Goal: Communication & Community: Share content

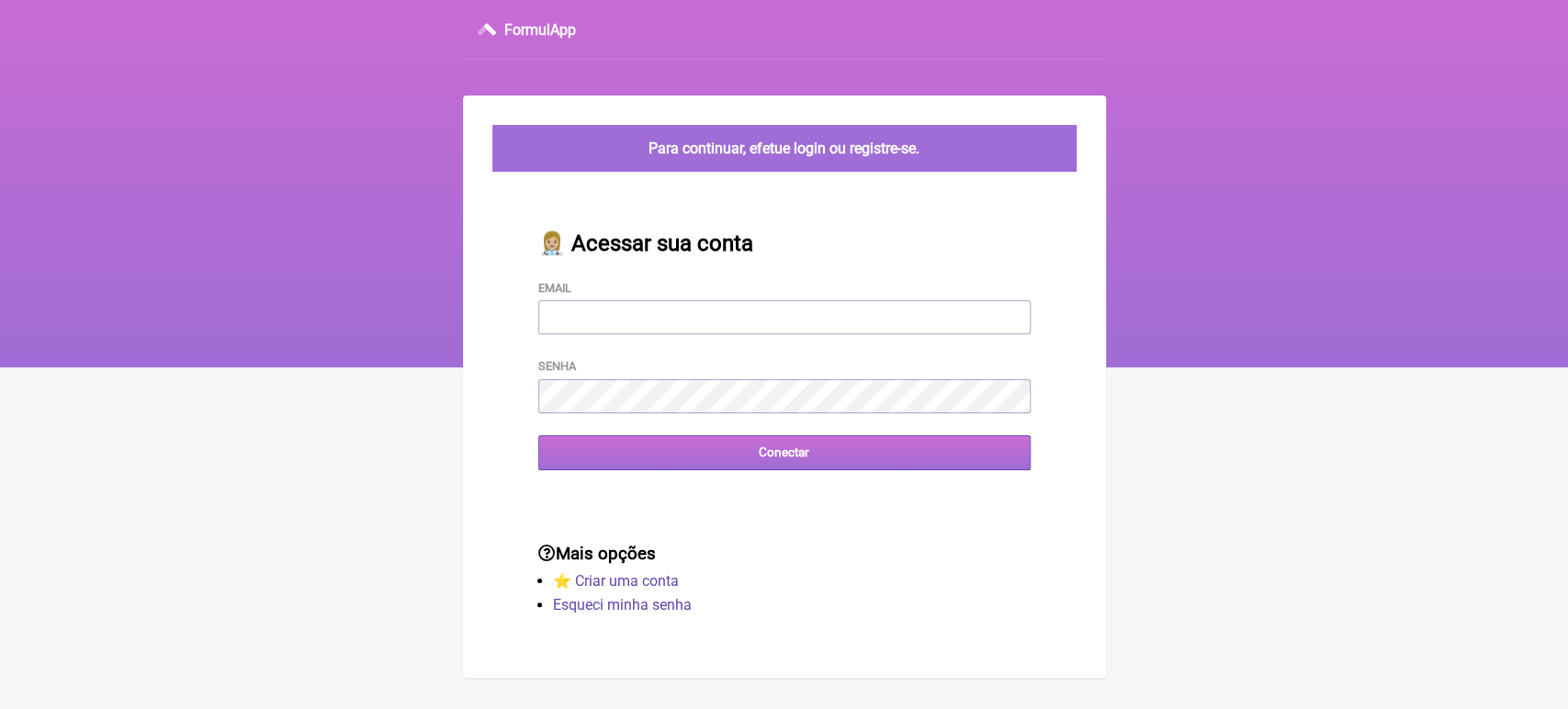
type input "[EMAIL_ADDRESS][DOMAIN_NAME]"
click at [660, 469] on input "Conectar" at bounding box center [784, 452] width 493 height 34
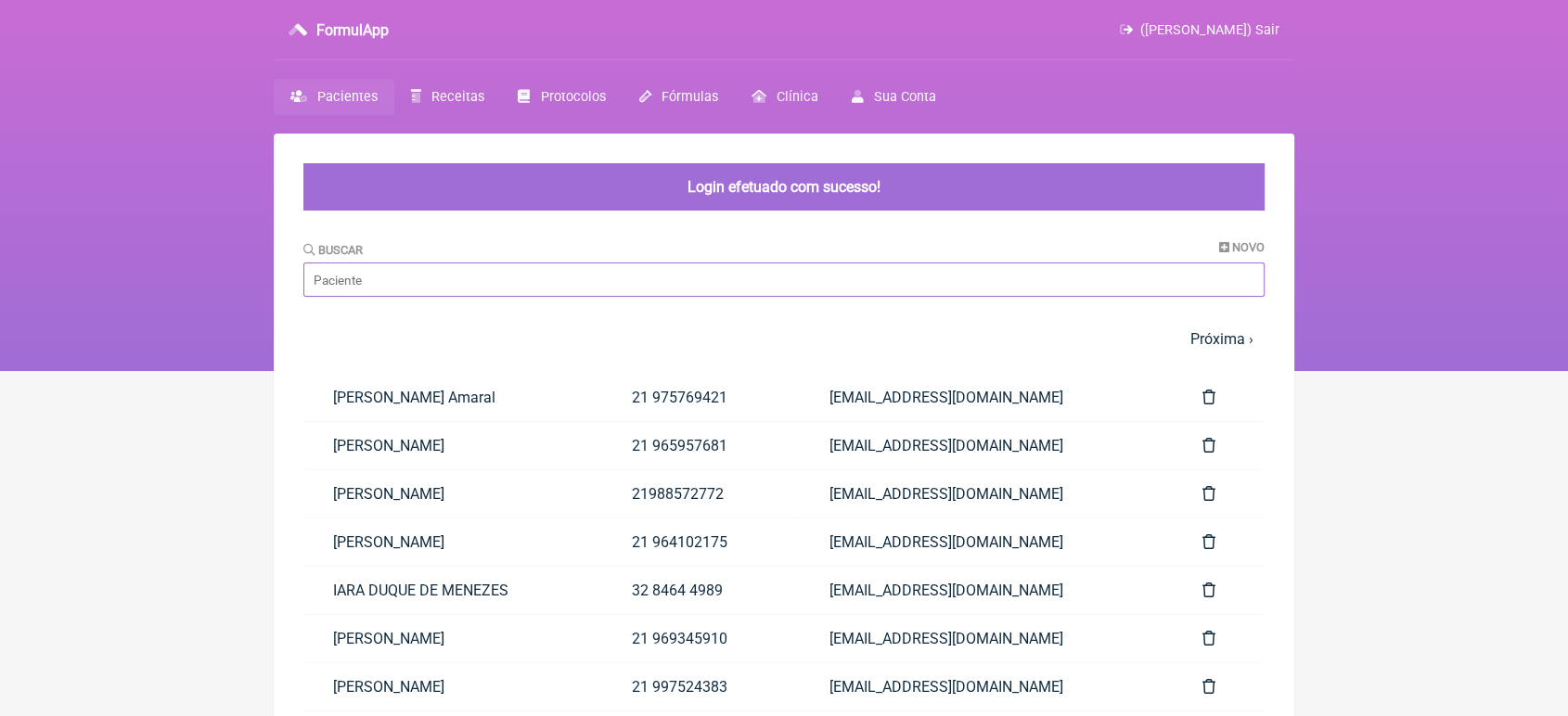
click at [606, 297] on input "Buscar" at bounding box center [784, 279] width 962 height 35
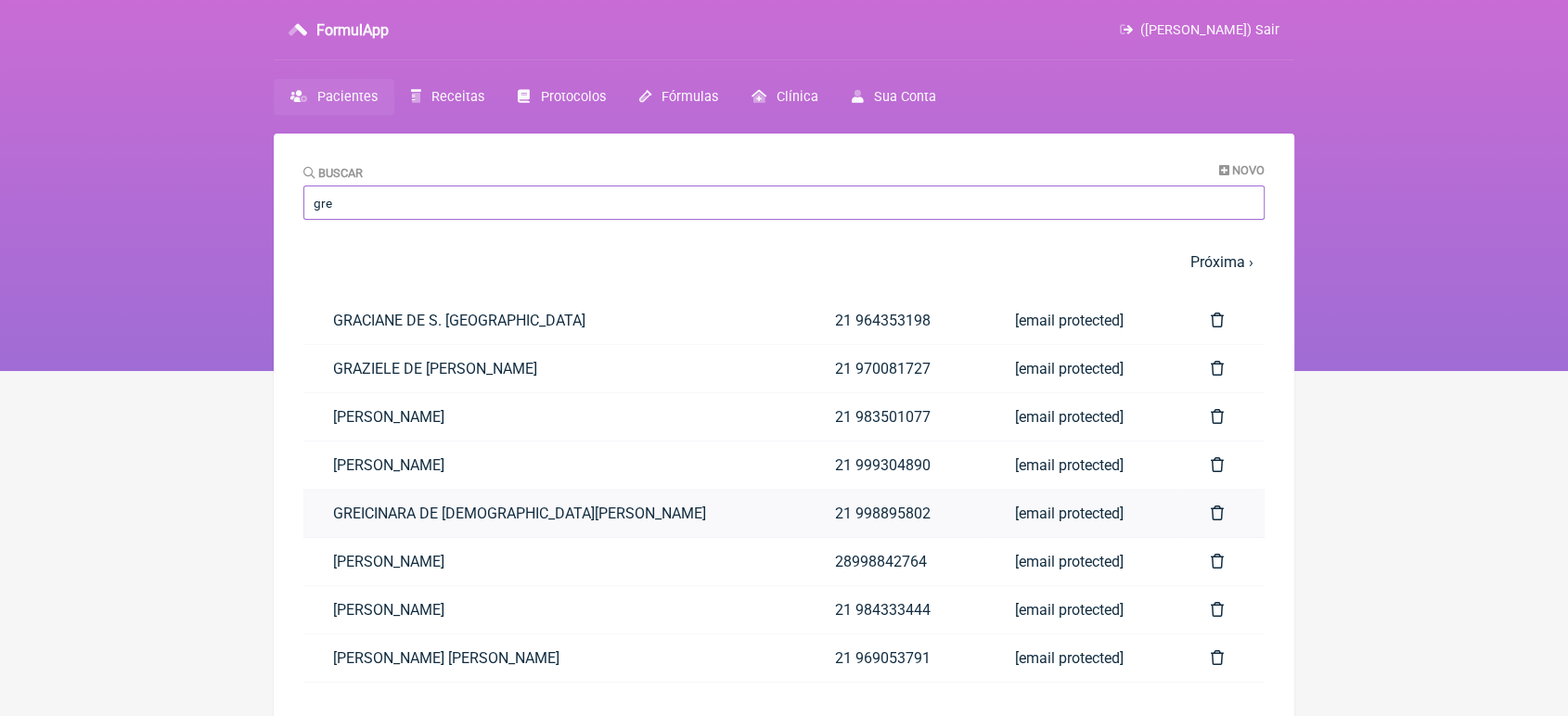
type input "gre"
click at [389, 501] on link "GREICINARA DE FREITAS VIEIRA" at bounding box center [554, 513] width 502 height 47
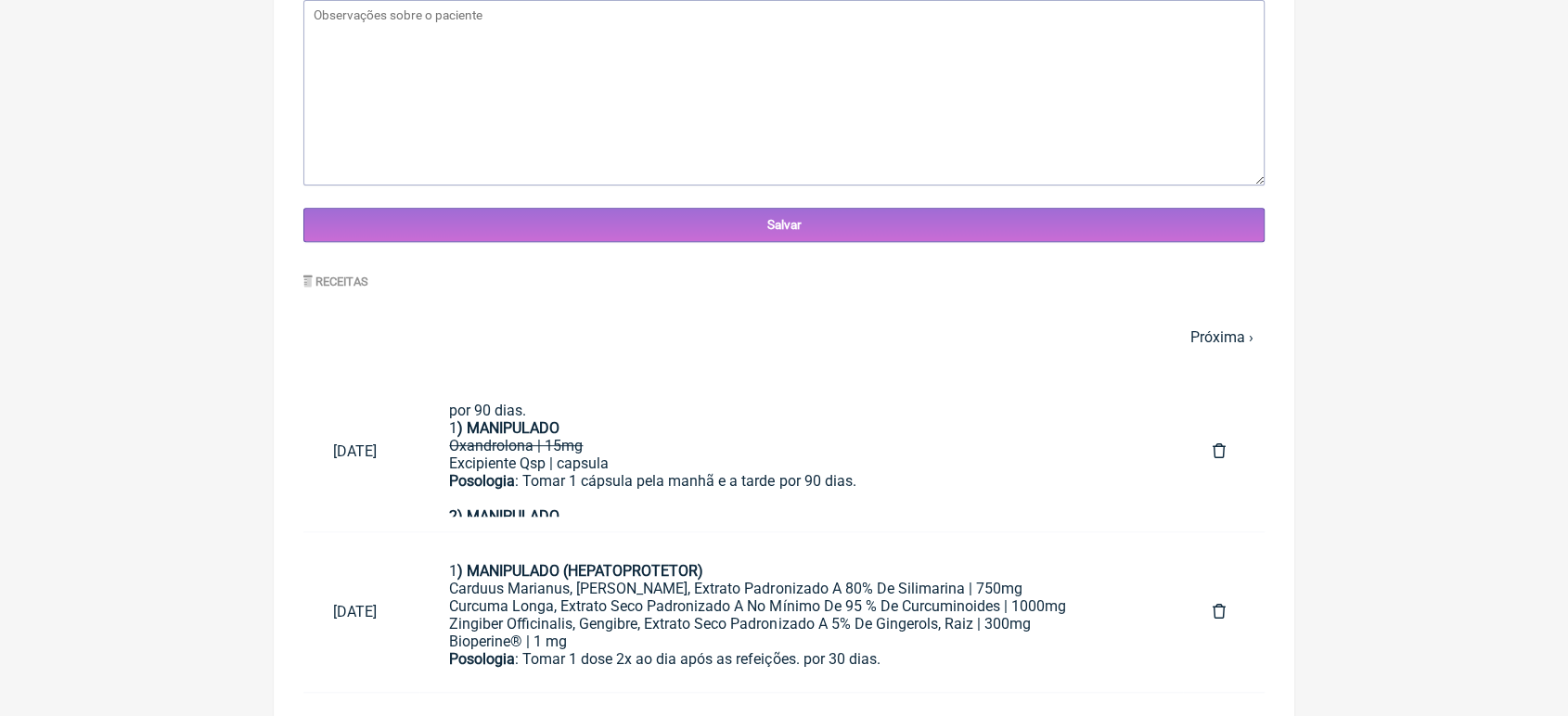
scroll to position [629, 0]
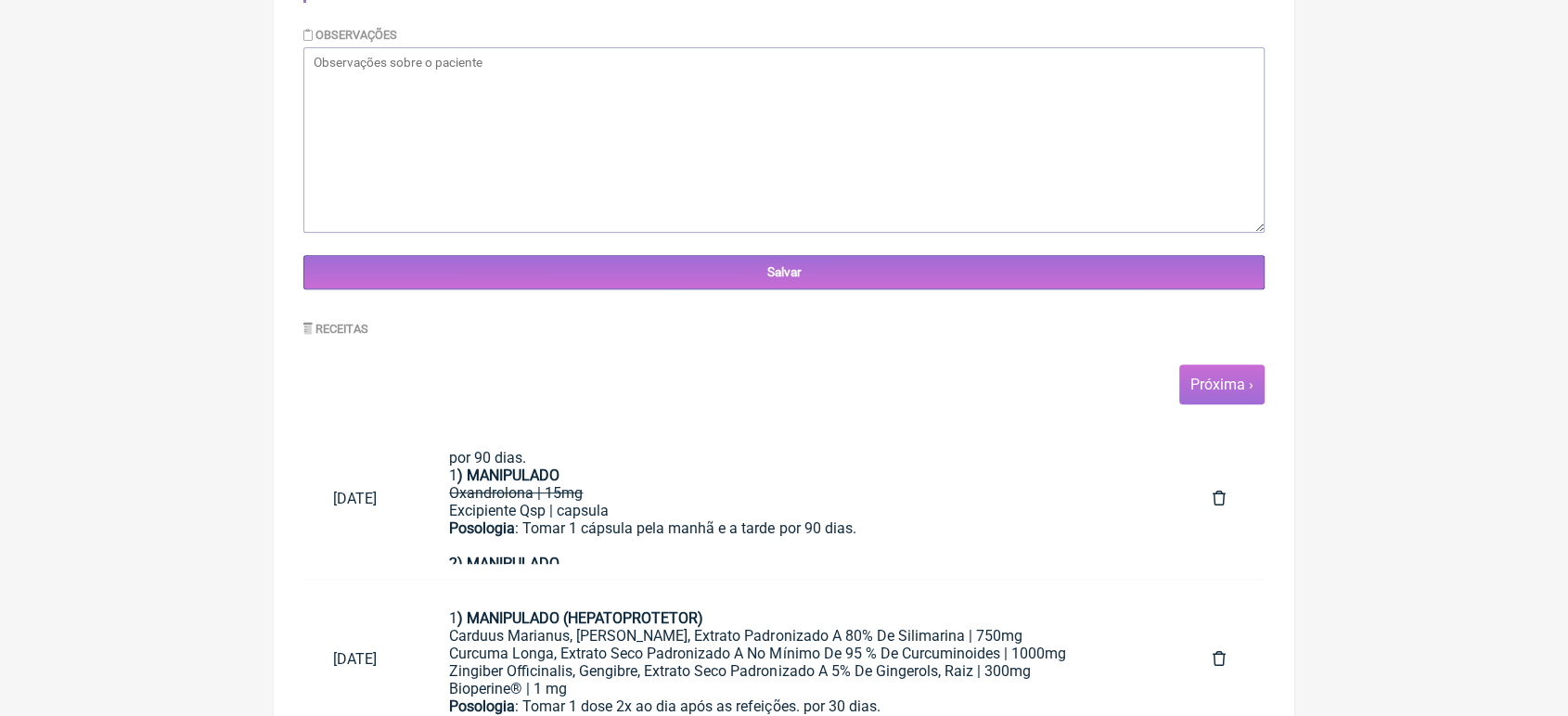
click at [1238, 377] on span "Próxima ›" at bounding box center [1222, 385] width 85 height 40
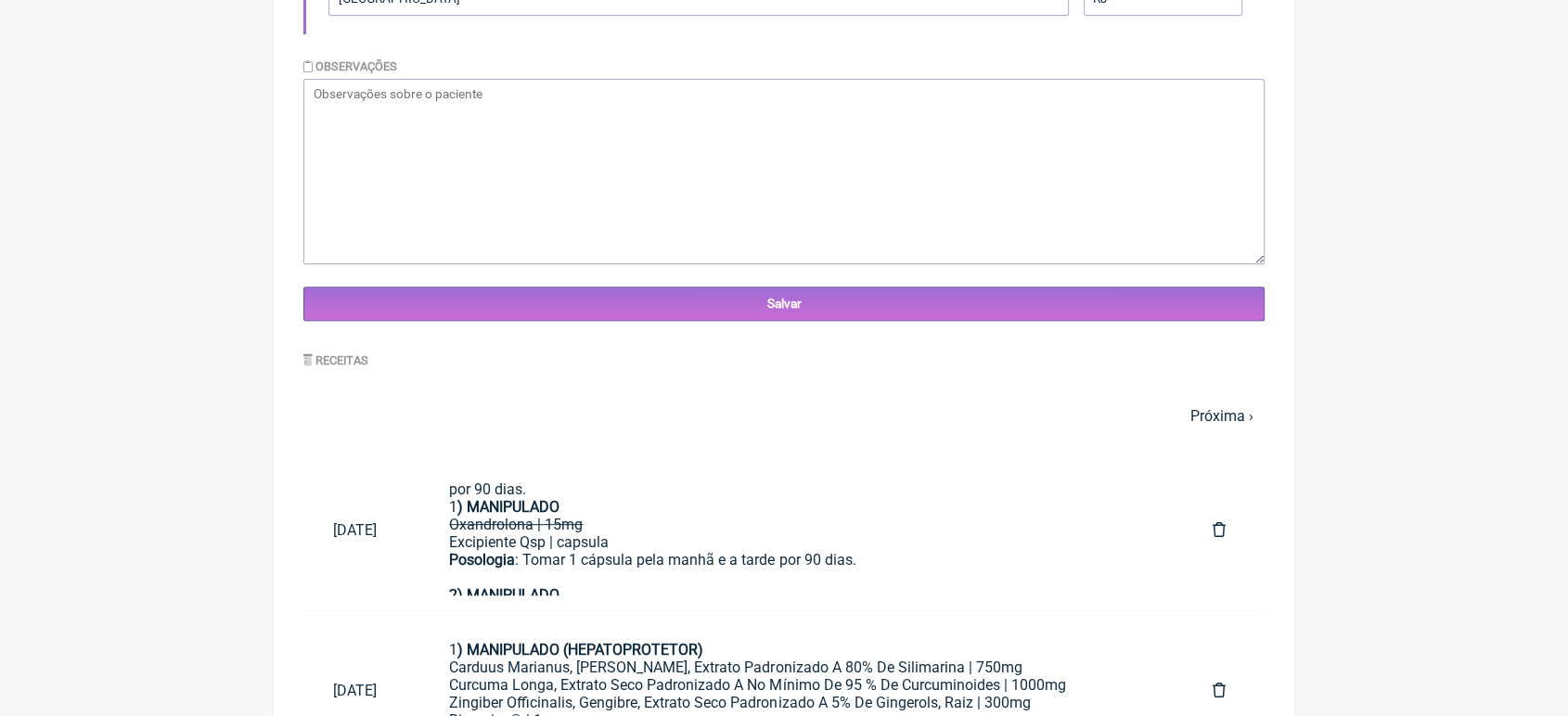
scroll to position [607, 0]
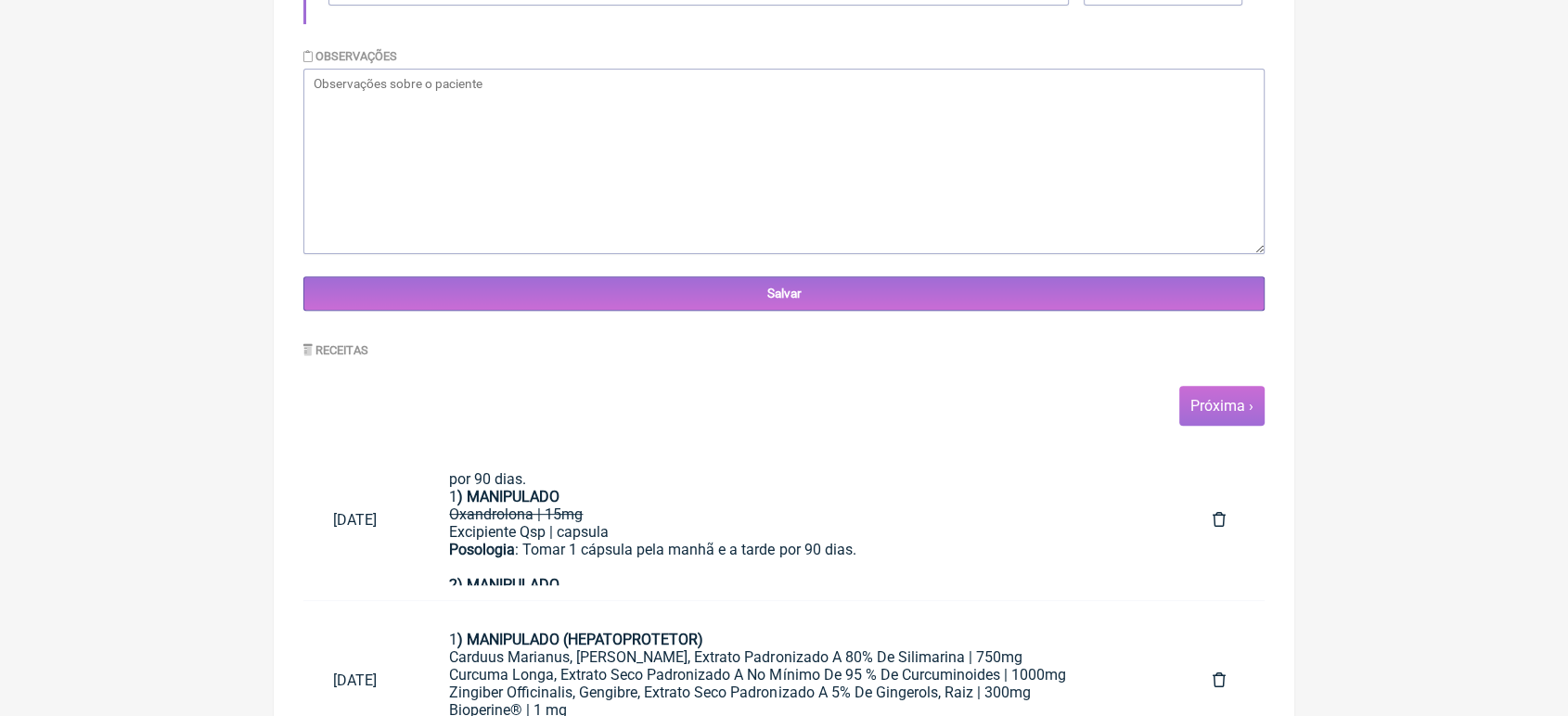
click at [1221, 410] on link "Próxima ›" at bounding box center [1222, 405] width 63 height 18
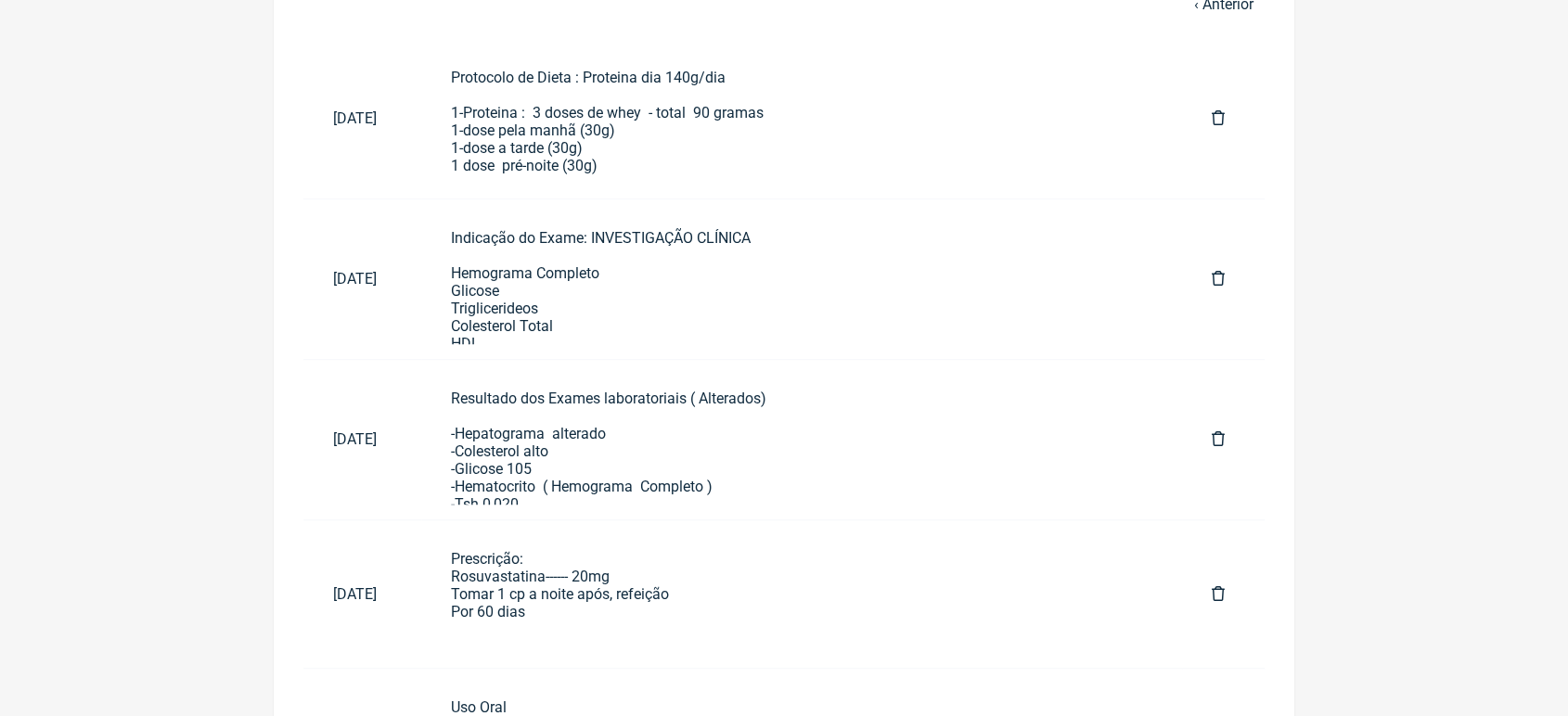
scroll to position [1012, 0]
click at [812, 609] on div "Prescrição: Rosuvastatina------ 20mg Tomar 1 cp a noite após, refeição Por 60 d…" at bounding box center [801, 590] width 701 height 88
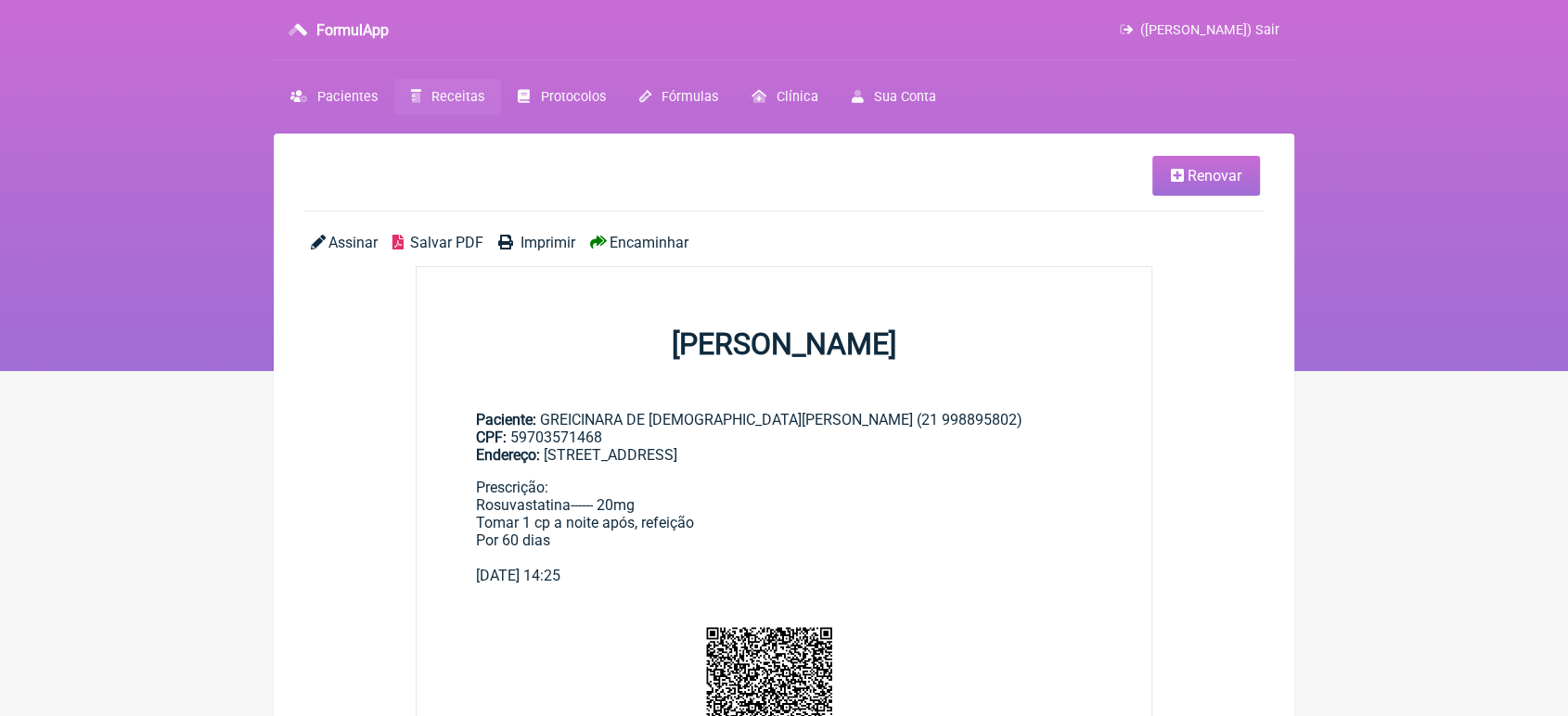
click at [628, 248] on span "Encaminhar" at bounding box center [649, 242] width 79 height 18
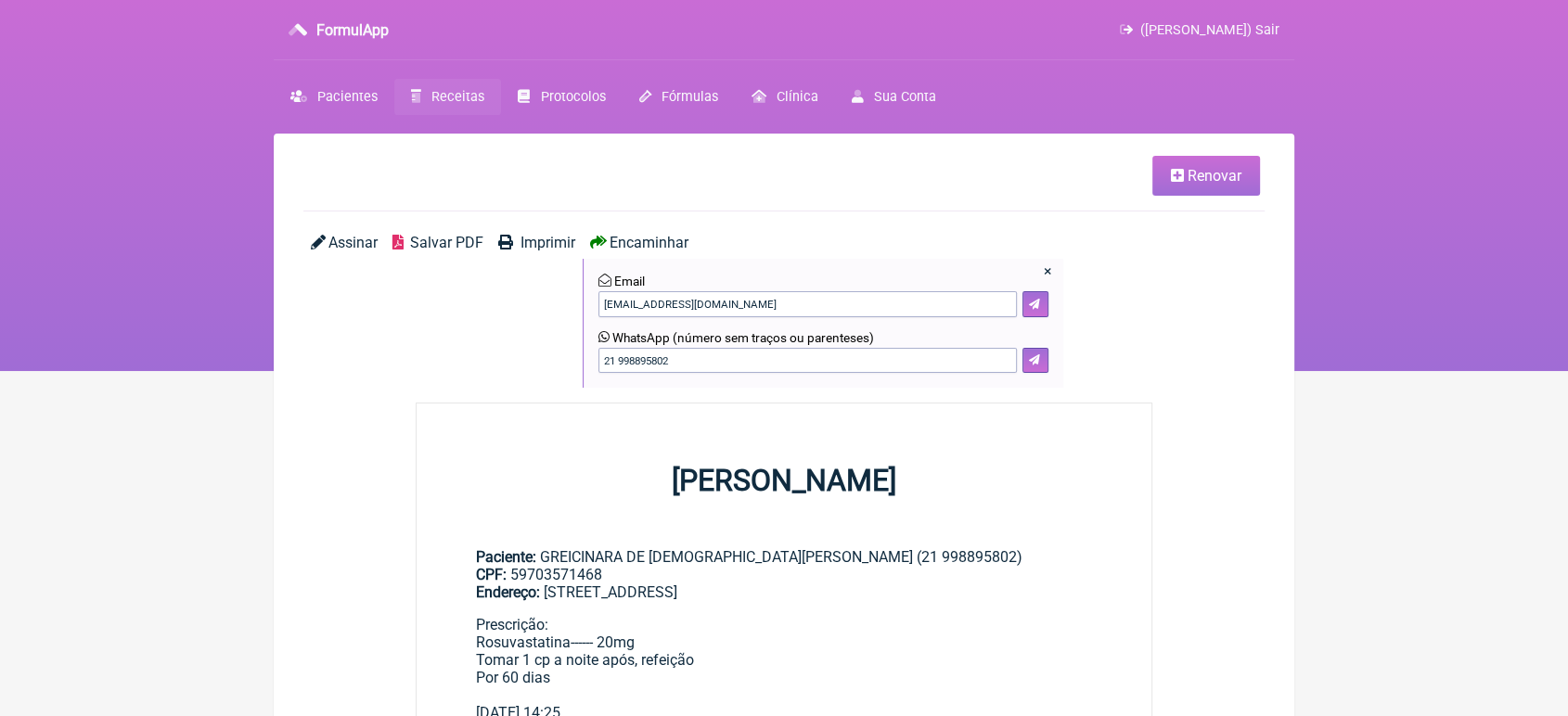
drag, startPoint x: 824, startPoint y: 290, endPoint x: 784, endPoint y: 304, distance: 42.4
click at [784, 304] on form "Email [EMAIL_ADDRESS][DOMAIN_NAME]" at bounding box center [823, 296] width 450 height 44
click at [784, 304] on input"] "[EMAIL_ADDRESS][DOMAIN_NAME]" at bounding box center [807, 305] width 418 height 26
type input"] "v"
type input"] "[EMAIL_ADDRESS][DOMAIN_NAME]"
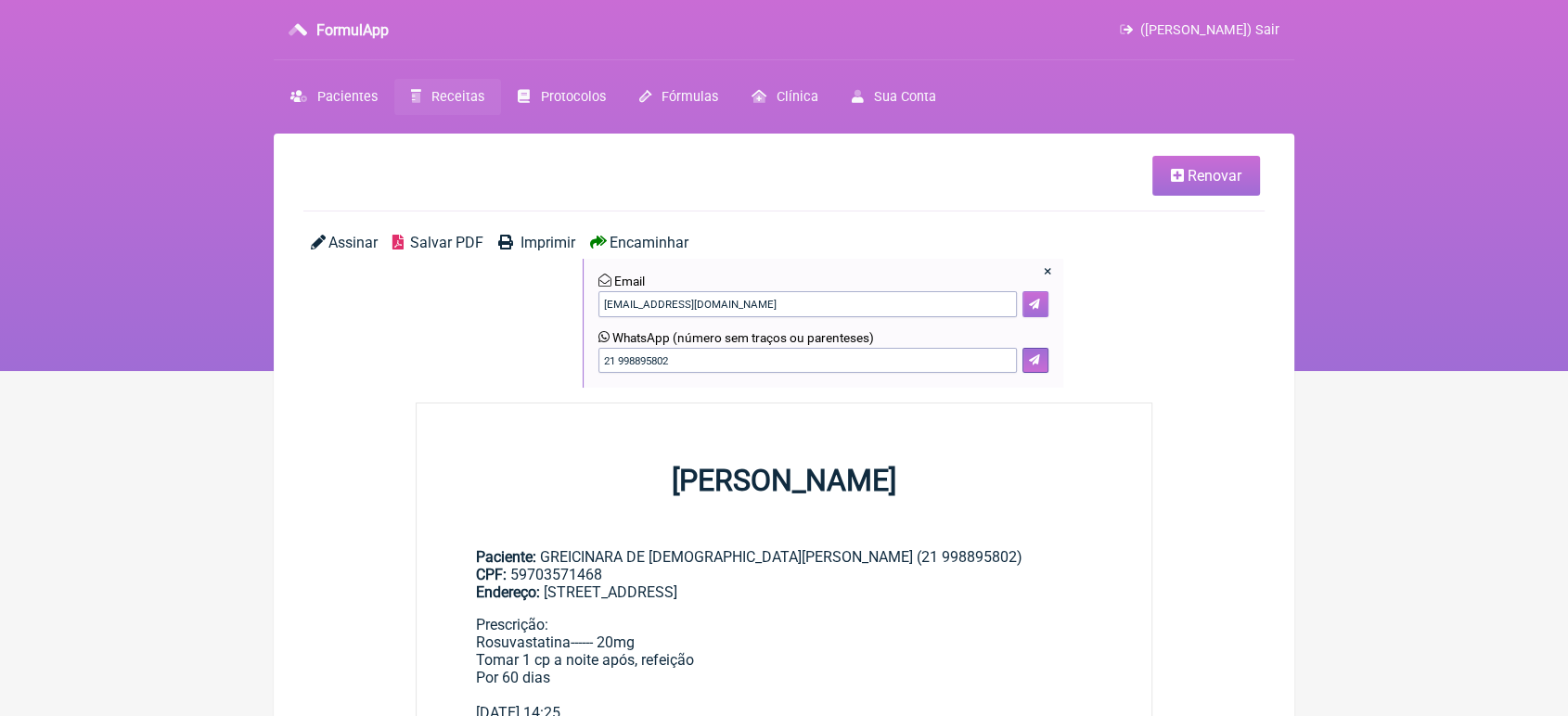
click at [1029, 309] on icon at bounding box center [1034, 304] width 11 height 11
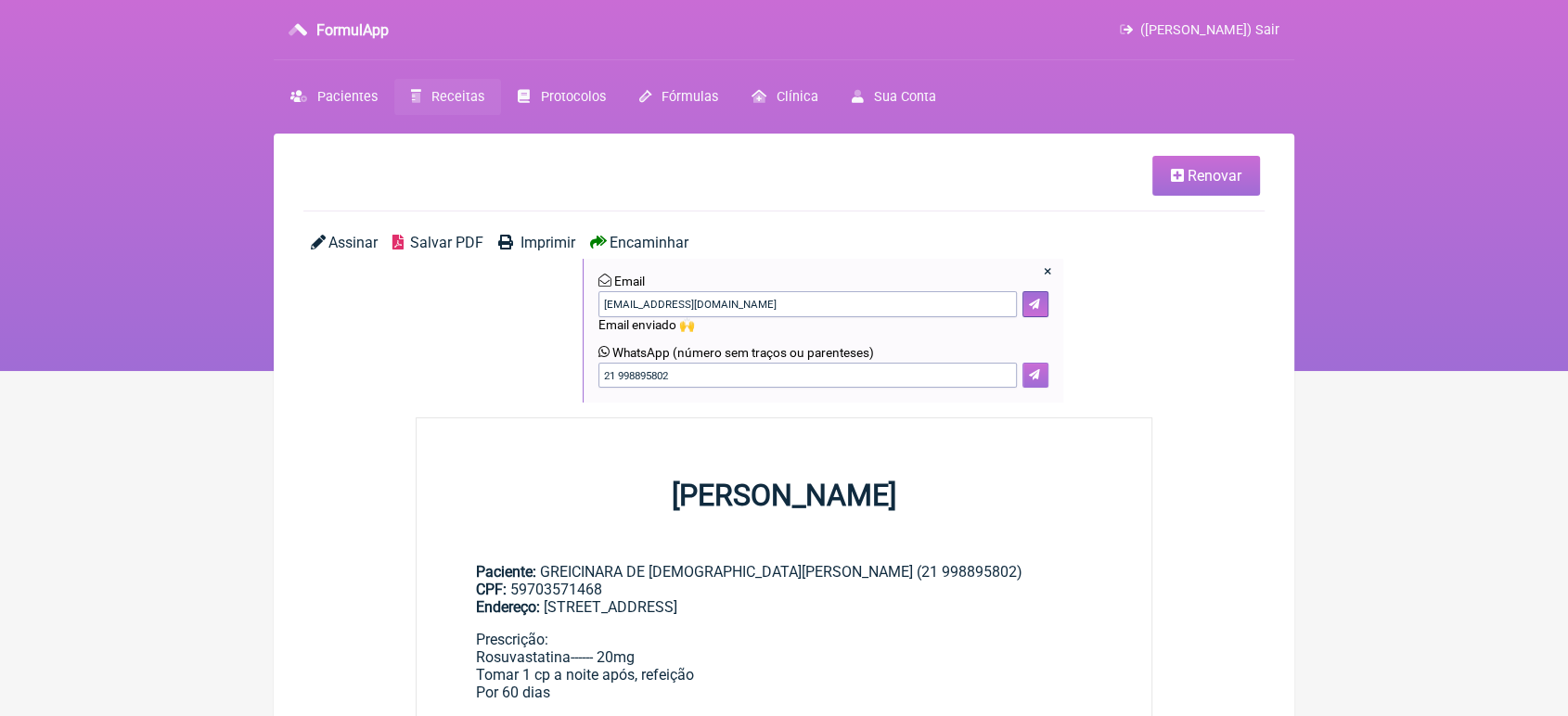
click at [1040, 379] on icon at bounding box center [1034, 374] width 11 height 11
